Goal: Book appointment/travel/reservation

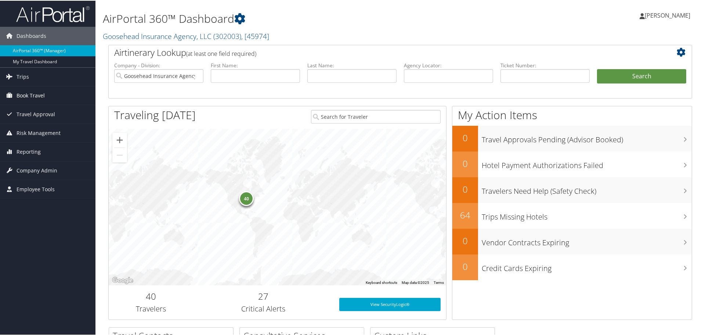
click at [31, 90] on span "Book Travel" at bounding box center [31, 95] width 28 height 18
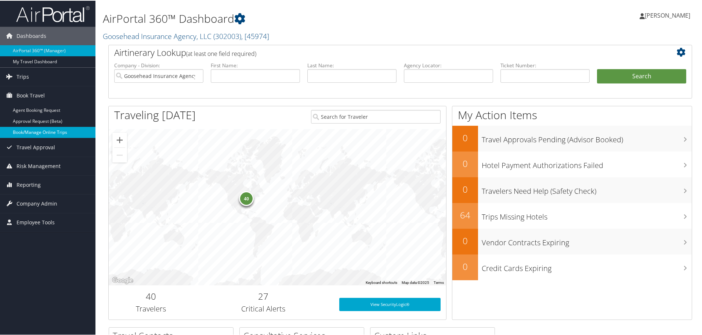
click at [56, 130] on link "Book/Manage Online Trips" at bounding box center [47, 131] width 95 height 11
